Goal: Task Accomplishment & Management: Manage account settings

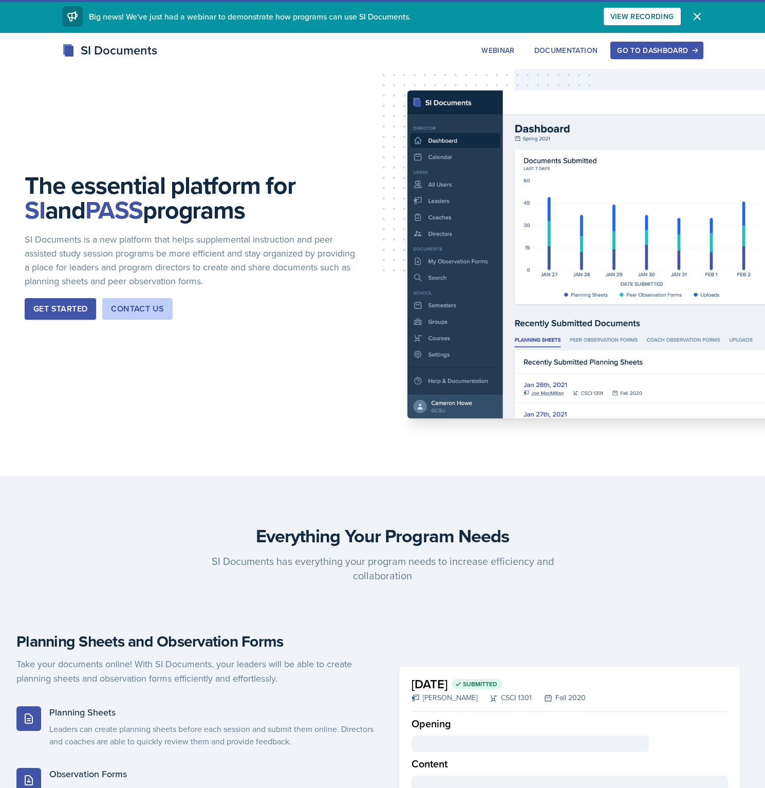
click at [639, 54] on div "Go to Dashboard" at bounding box center [656, 50] width 79 height 8
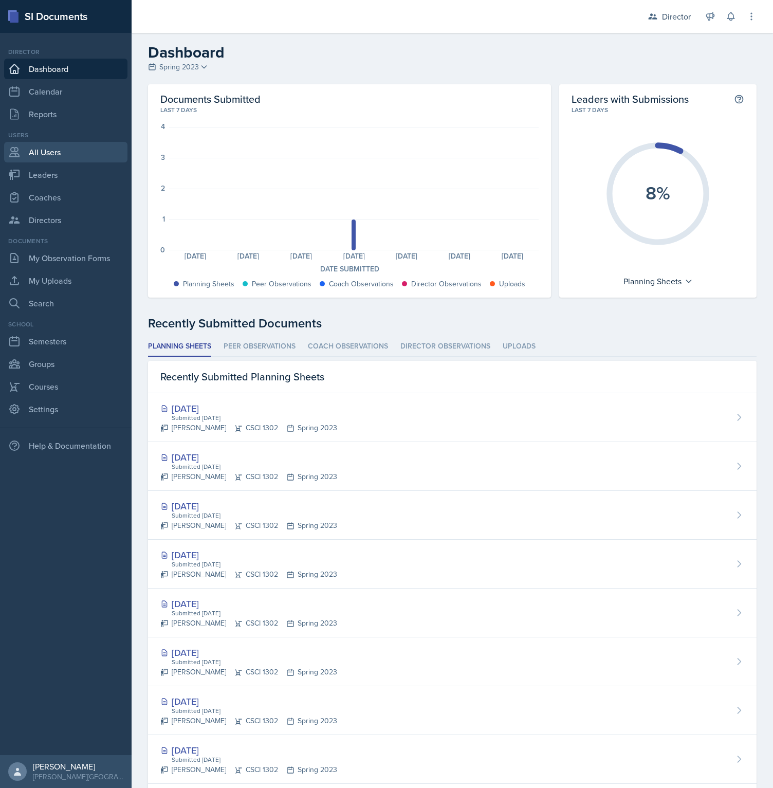
click at [50, 156] on link "All Users" at bounding box center [65, 152] width 123 height 21
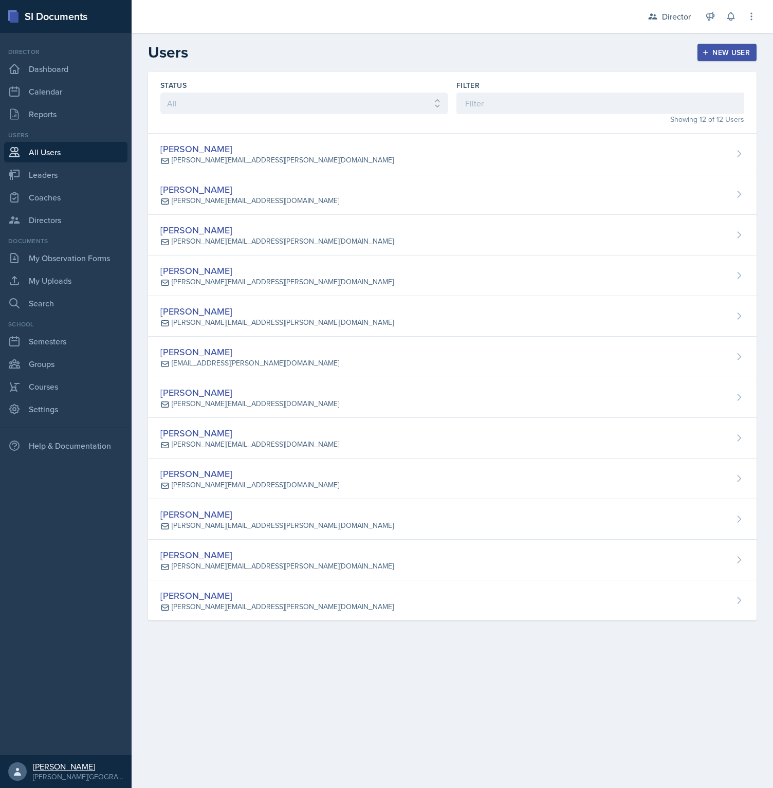
click at [52, 768] on div "[PERSON_NAME]" at bounding box center [78, 766] width 90 height 10
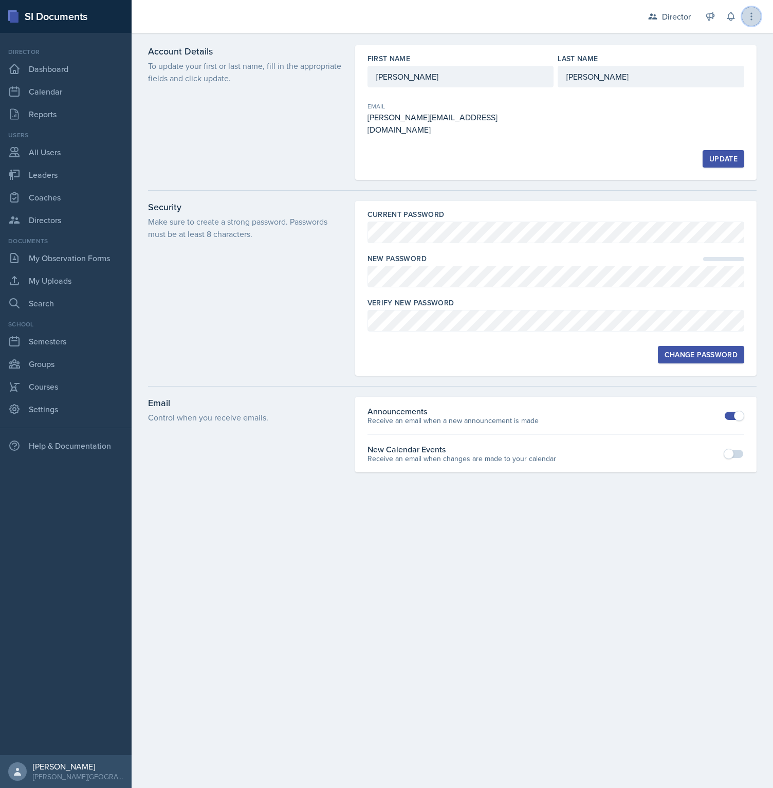
click at [756, 21] on button at bounding box center [751, 16] width 18 height 18
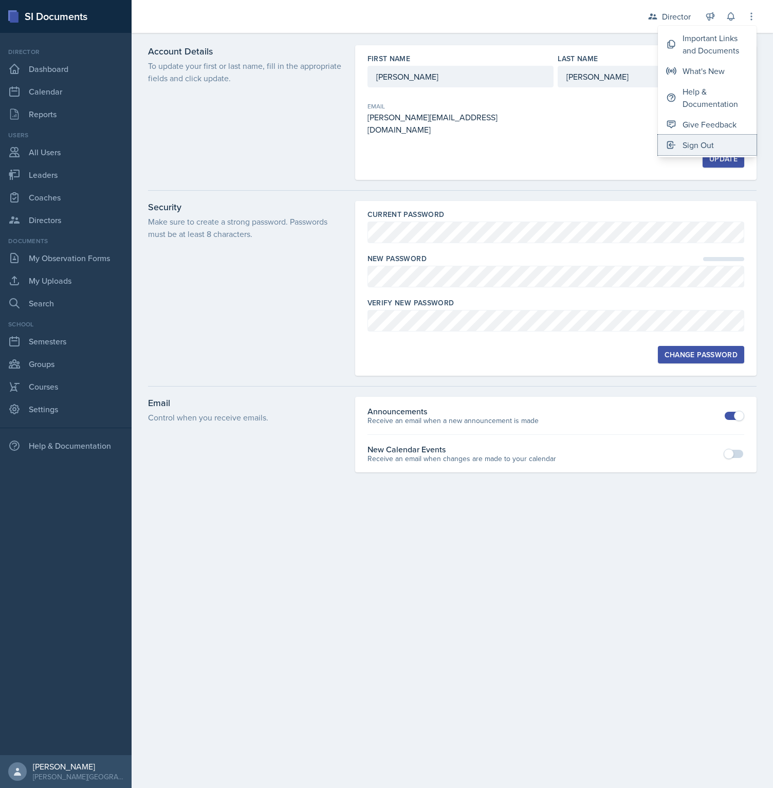
click at [719, 154] on button "Sign Out" at bounding box center [707, 145] width 99 height 21
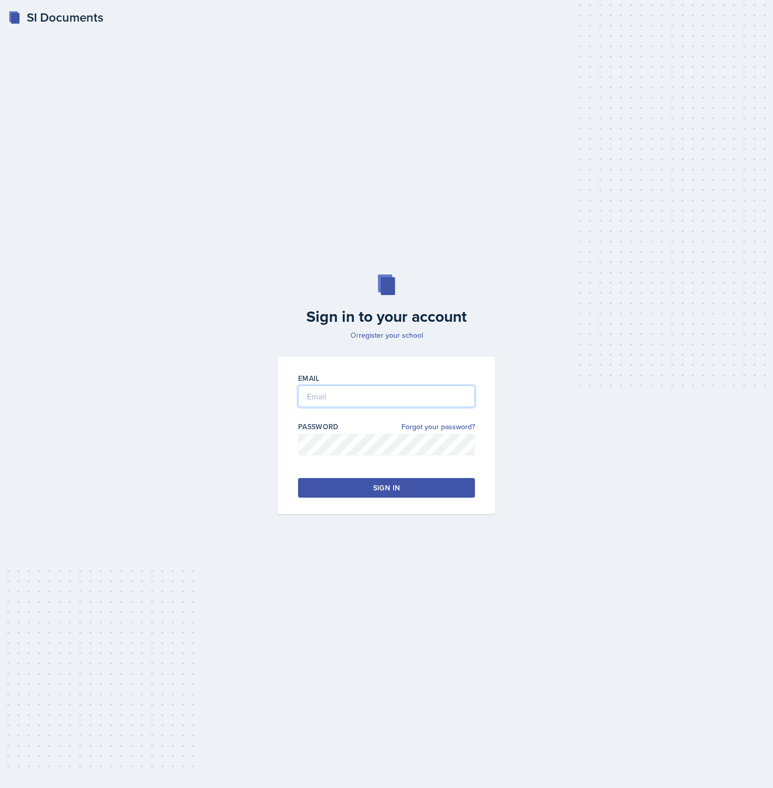
type input "[PERSON_NAME][EMAIL_ADDRESS][PERSON_NAME][DOMAIN_NAME]"
click at [421, 492] on button "Sign in" at bounding box center [386, 488] width 177 height 20
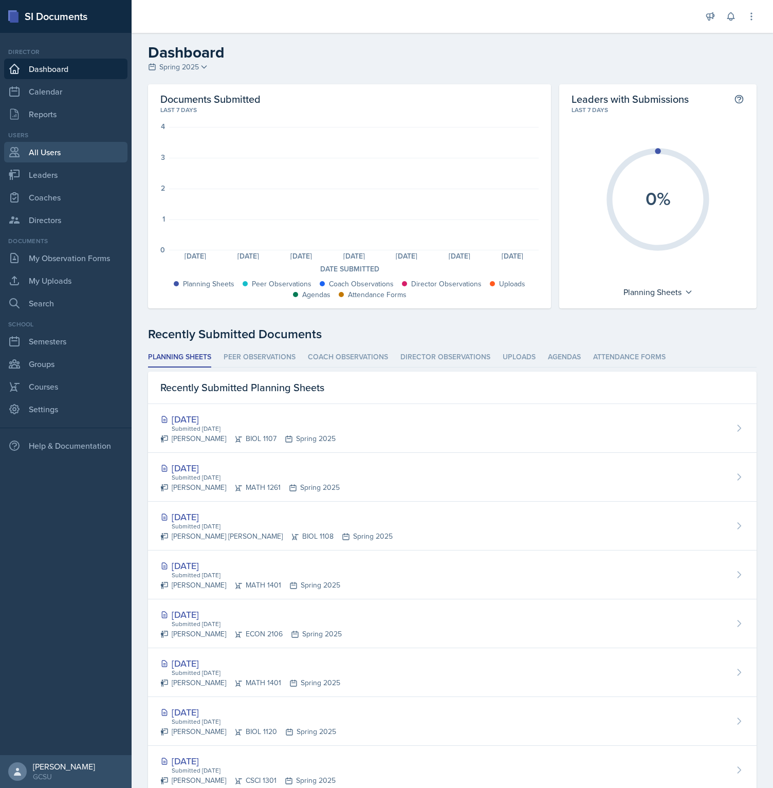
click at [58, 155] on link "All Users" at bounding box center [65, 152] width 123 height 21
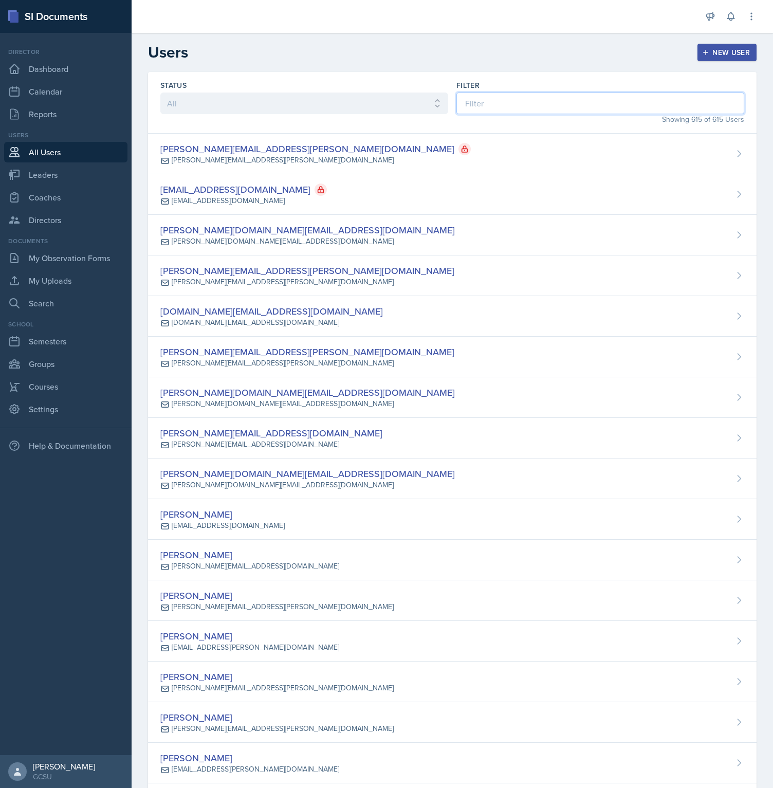
click at [538, 101] on input at bounding box center [600, 103] width 288 height 22
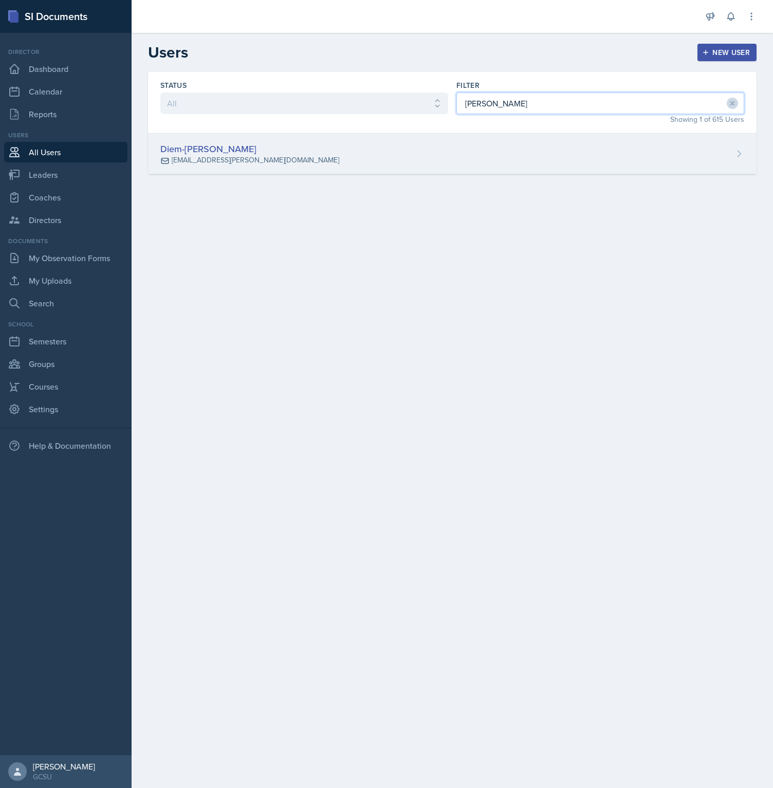
type input "[PERSON_NAME]"
click at [333, 151] on div "Diem-[PERSON_NAME] [PERSON_NAME][EMAIL_ADDRESS][DOMAIN_NAME]" at bounding box center [452, 154] width 608 height 41
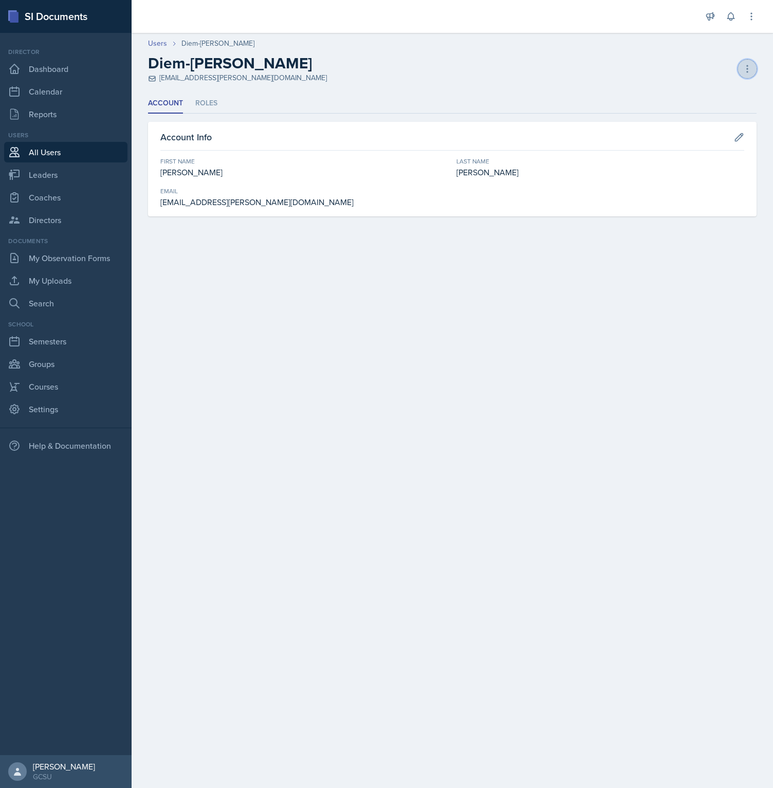
click at [747, 69] on icon at bounding box center [746, 68] width 1 height 7
click at [714, 89] on div "Copy Invite" at bounding box center [702, 90] width 99 height 21
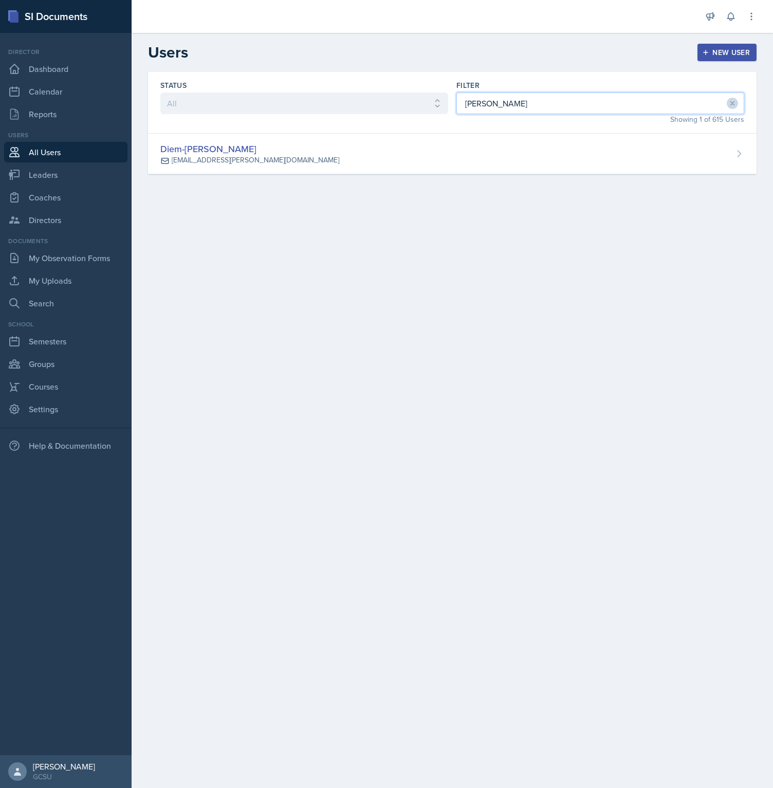
click at [592, 113] on input "[PERSON_NAME]" at bounding box center [600, 103] width 288 height 22
type input "elea"
drag, startPoint x: 623, startPoint y: 239, endPoint x: 711, endPoint y: 231, distance: 88.7
click at [623, 239] on main "Users New User Status All Active Inactive Filter elea Showing 1 of 615 Users El…" at bounding box center [452, 410] width 641 height 755
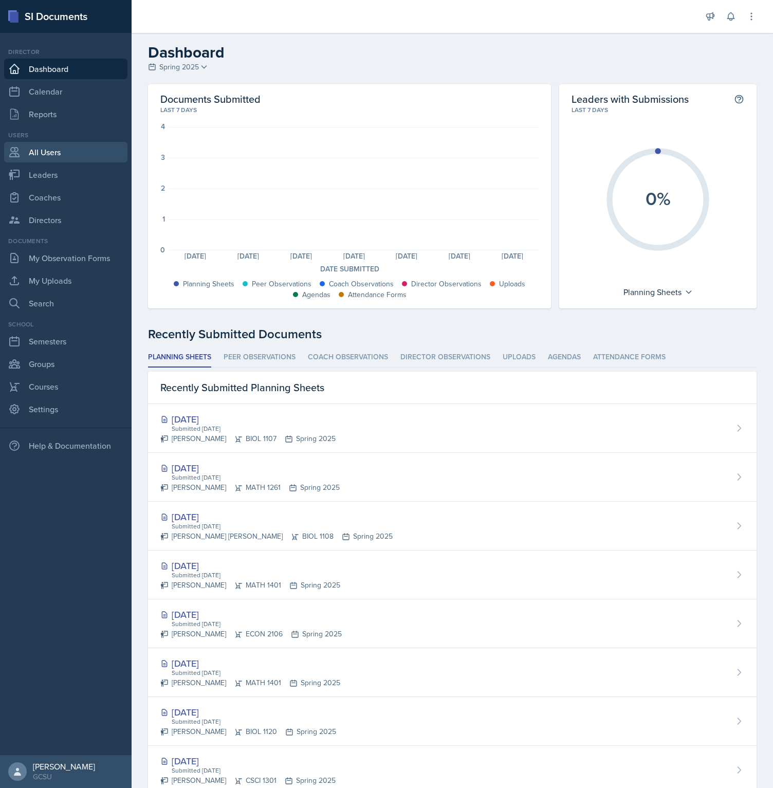
click at [92, 154] on link "All Users" at bounding box center [65, 152] width 123 height 21
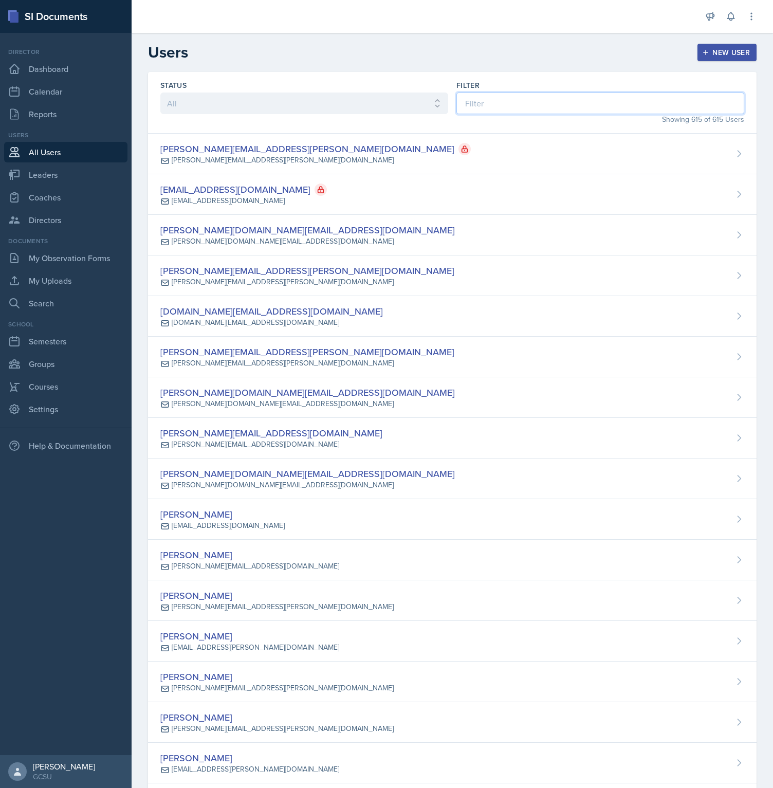
click at [541, 110] on input at bounding box center [600, 103] width 288 height 22
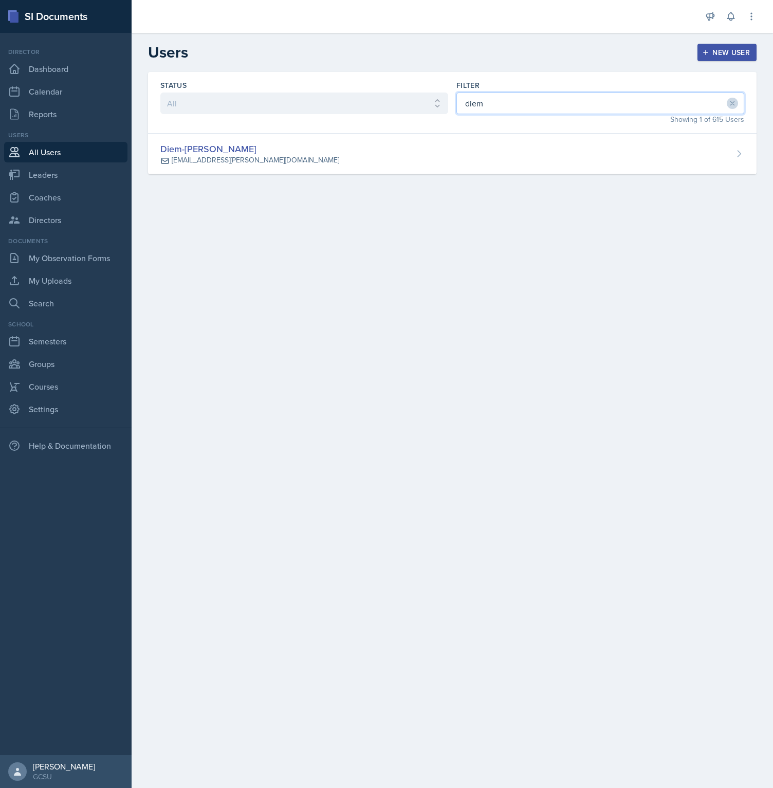
type input "diem"
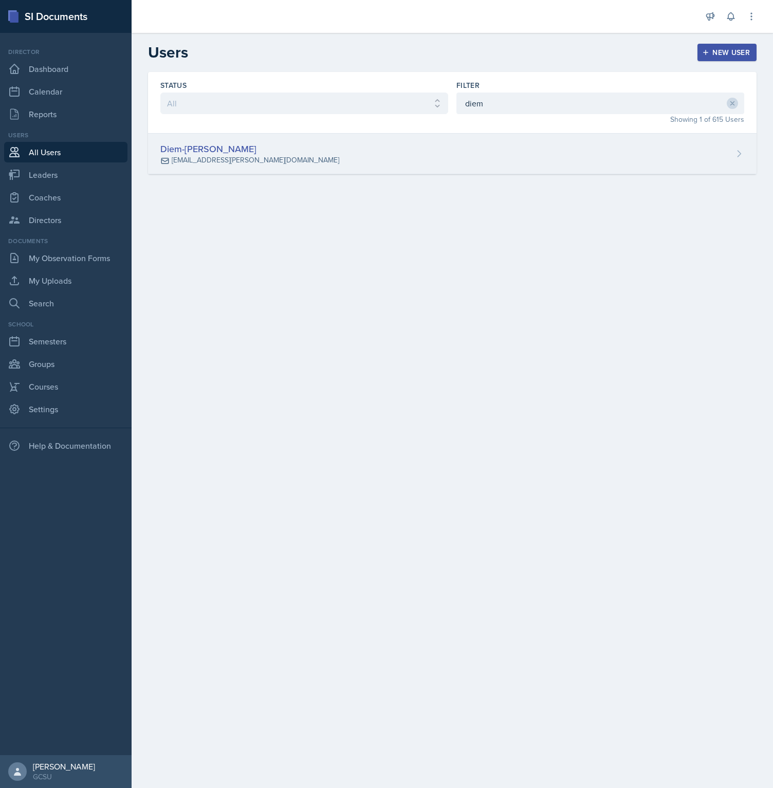
click at [399, 150] on div "Diem-[PERSON_NAME] [PERSON_NAME][EMAIL_ADDRESS][DOMAIN_NAME]" at bounding box center [452, 154] width 608 height 41
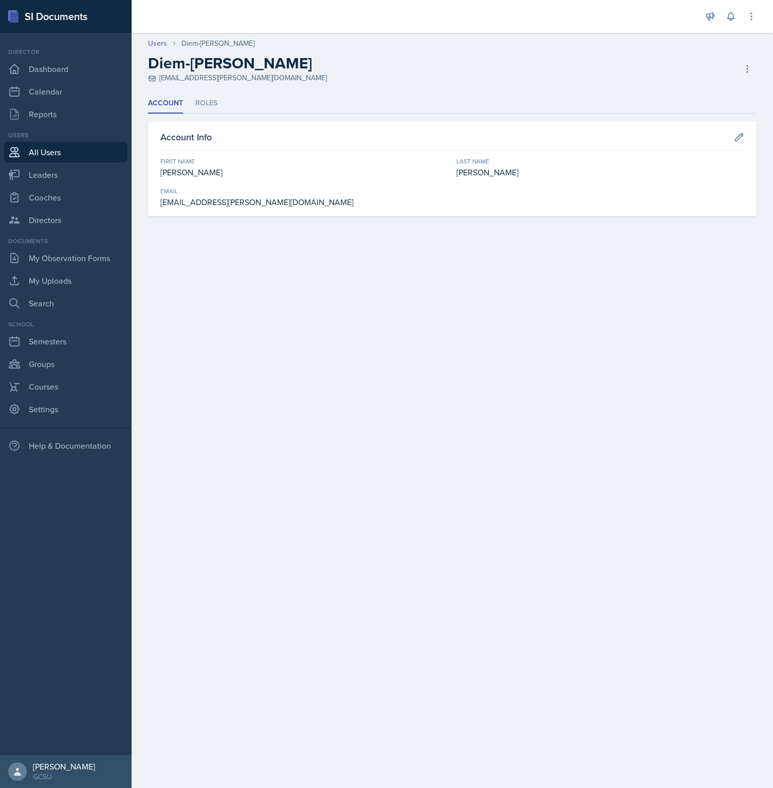
click at [733, 81] on div "Diem-[PERSON_NAME] [PERSON_NAME][EMAIL_ADDRESS][DOMAIN_NAME] Copy Invite Resend…" at bounding box center [452, 68] width 608 height 29
click at [749, 71] on icon at bounding box center [747, 69] width 10 height 10
click at [735, 113] on div "Resend Invite" at bounding box center [702, 111] width 99 height 21
click at [156, 44] on link "Users" at bounding box center [157, 43] width 19 height 11
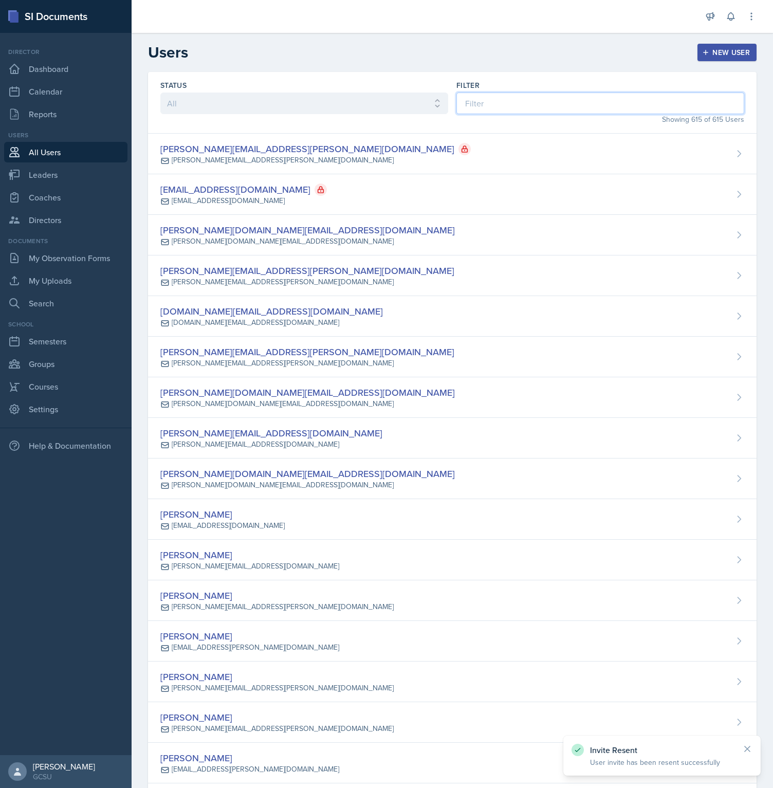
click at [563, 105] on input at bounding box center [600, 103] width 288 height 22
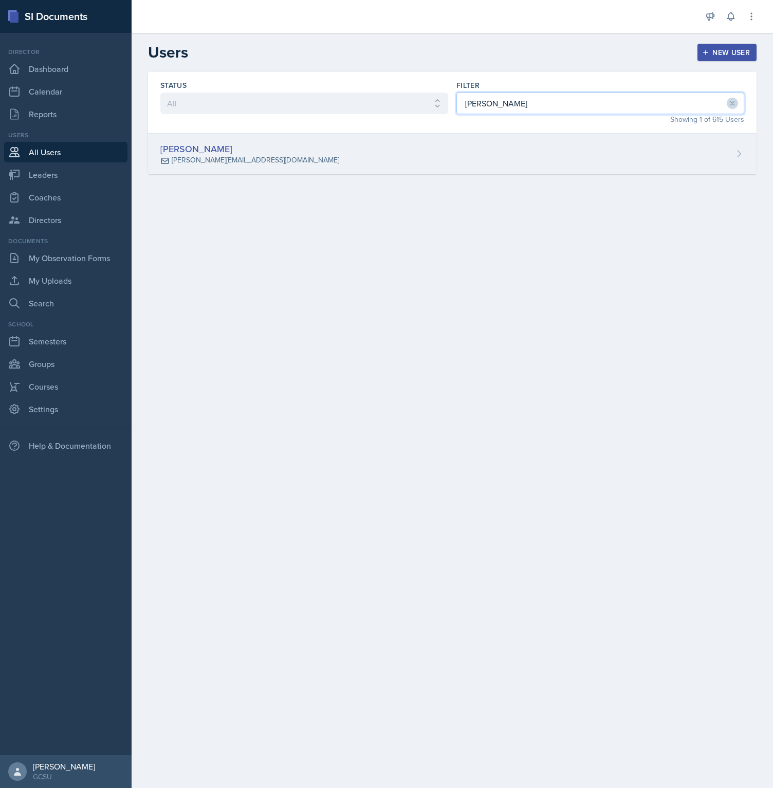
type input "[PERSON_NAME]"
click at [537, 166] on div "[PERSON_NAME] Hopkins [EMAIL_ADDRESS][DOMAIN_NAME]" at bounding box center [452, 154] width 608 height 41
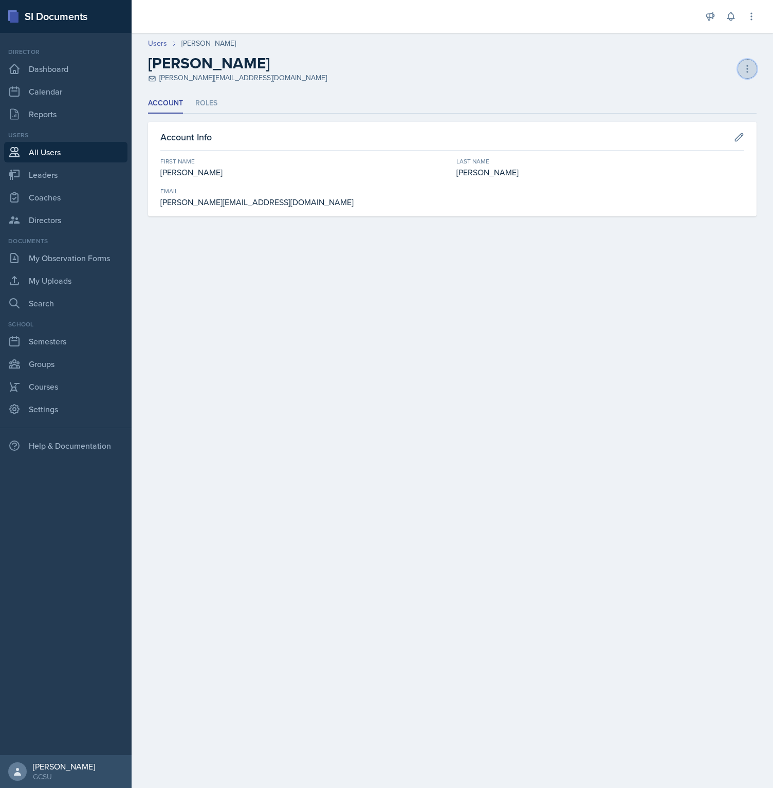
click at [741, 67] on button at bounding box center [747, 69] width 18 height 18
click at [722, 112] on div "Resend Invite" at bounding box center [702, 111] width 99 height 21
click at [747, 67] on icon at bounding box center [747, 69] width 10 height 10
click at [378, 69] on div "[PERSON_NAME] Hopkins [EMAIL_ADDRESS][DOMAIN_NAME] Copy Invite Resend Invite De…" at bounding box center [452, 68] width 608 height 29
click at [389, 390] on main "Users Ellie Hopkins Ellie Hopkins eleanor.hopkins1@bobcats.gcsu.edu Deactivate …" at bounding box center [452, 410] width 641 height 755
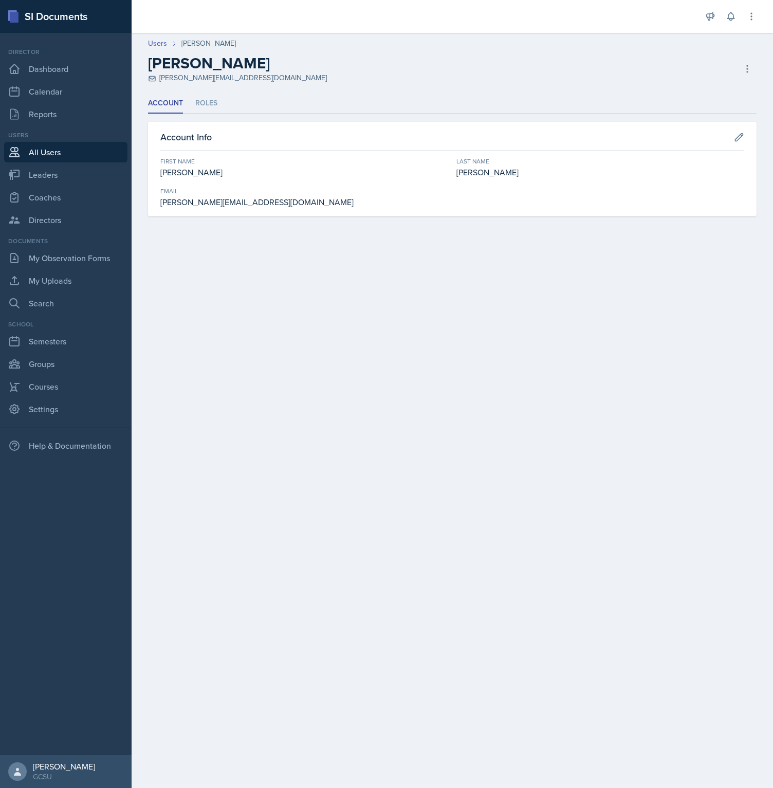
click at [487, 87] on header "Users Ellie Hopkins Ellie Hopkins eleanor.hopkins1@bobcats.gcsu.edu Deactivate …" at bounding box center [452, 61] width 641 height 66
